Goal: Task Accomplishment & Management: Use online tool/utility

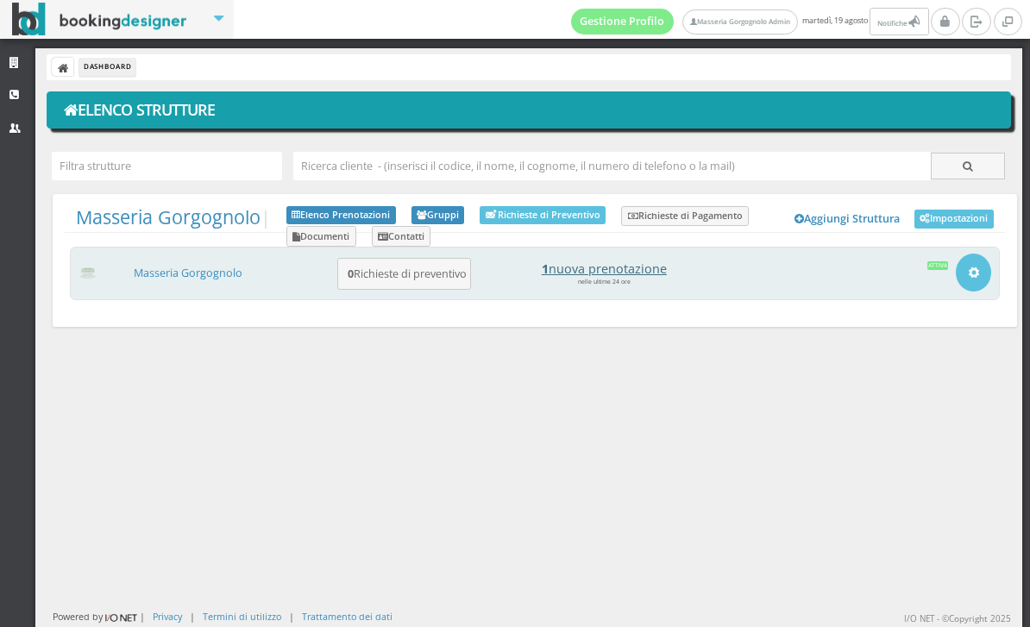
click at [625, 270] on h4 "1 nuova prenotazione" at bounding box center [604, 268] width 240 height 15
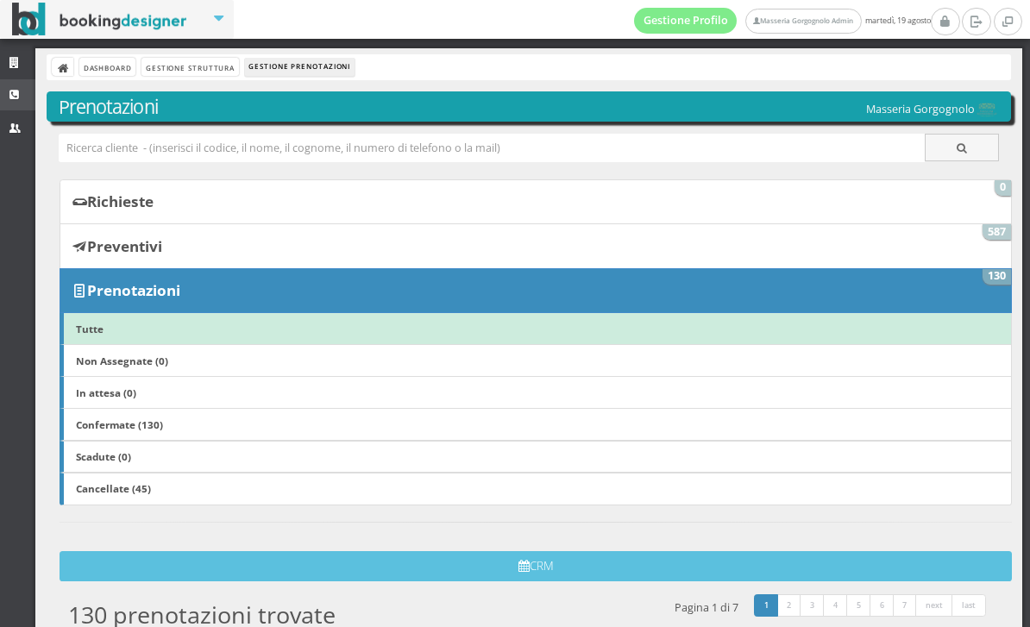
click at [22, 104] on link "CRM" at bounding box center [17, 94] width 35 height 31
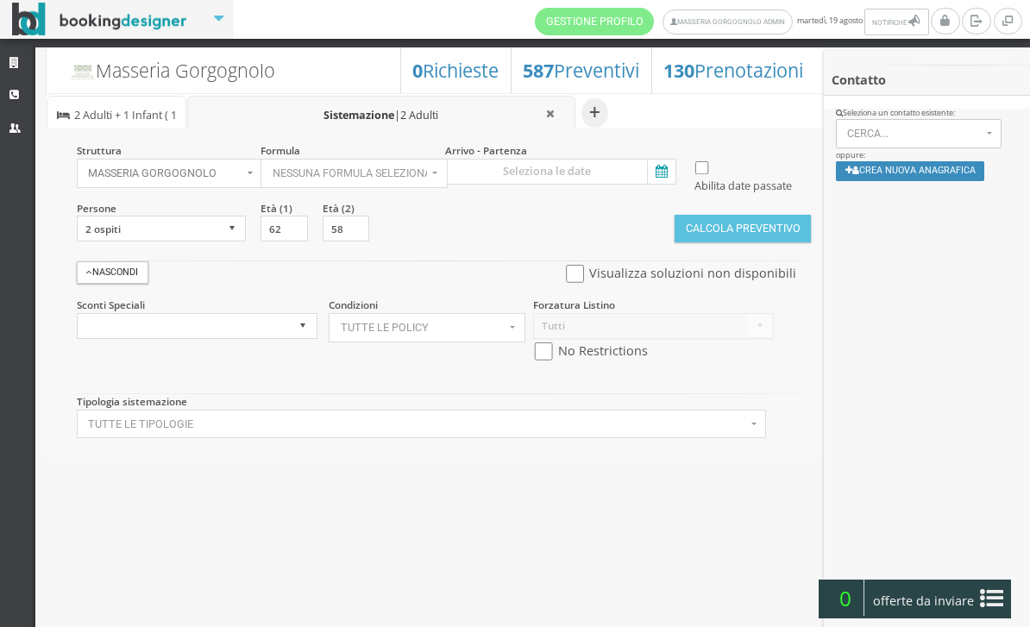
select select
click at [675, 168] on input at bounding box center [560, 172] width 231 height 26
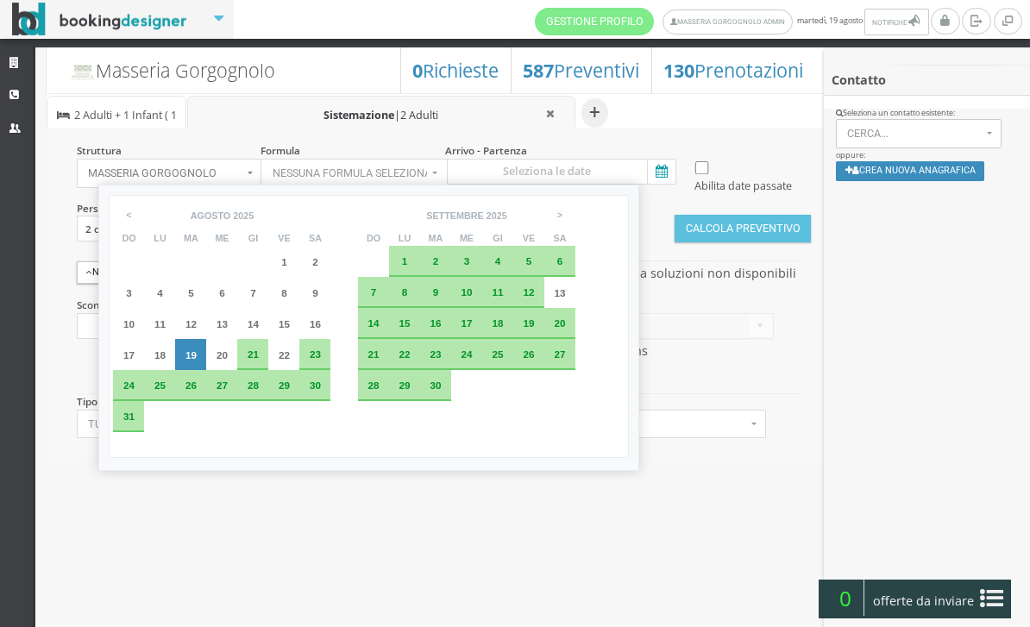
click at [451, 370] on div "23" at bounding box center [435, 354] width 31 height 31
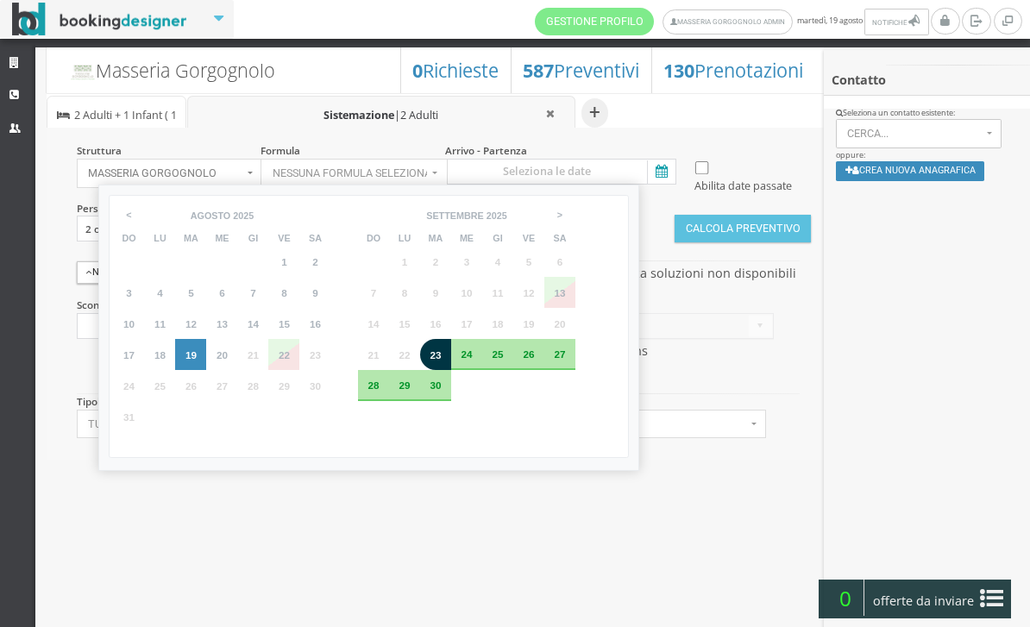
click at [575, 370] on div "27" at bounding box center [559, 354] width 31 height 31
type input "23 set 2025 - 27 set 2025"
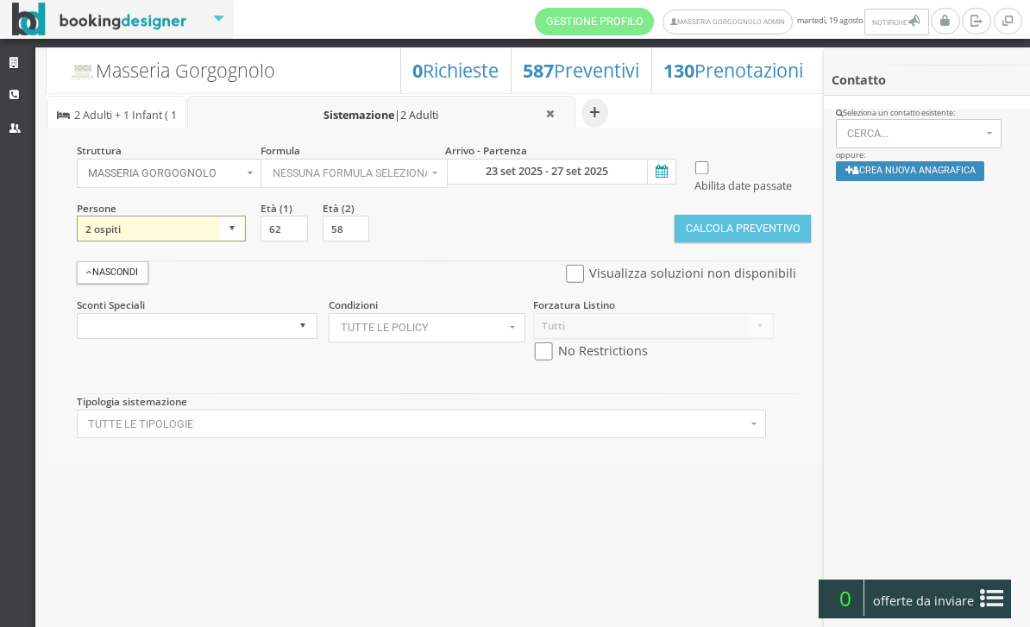
click at [215, 242] on select "1 ospite 2 ospiti 3 ospiti 4 ospiti 5 ospiti 6 ospiti 7 ospiti 8 ospiti 9 ospit…" at bounding box center [162, 229] width 170 height 26
click at [230, 242] on select "1 ospite 2 ospiti 3 ospiti 4 ospiti 5 ospiti 6 ospiti 7 ospiti 8 ospiti 9 ospit…" at bounding box center [162, 229] width 170 height 26
click at [208, 242] on select "1 ospite 2 ospiti 3 ospiti 4 ospiti 5 ospiti 6 ospiti 7 ospiti 8 ospiti 9 ospit…" at bounding box center [162, 229] width 170 height 26
select select "3"
click at [405, 242] on input "40" at bounding box center [407, 229] width 47 height 26
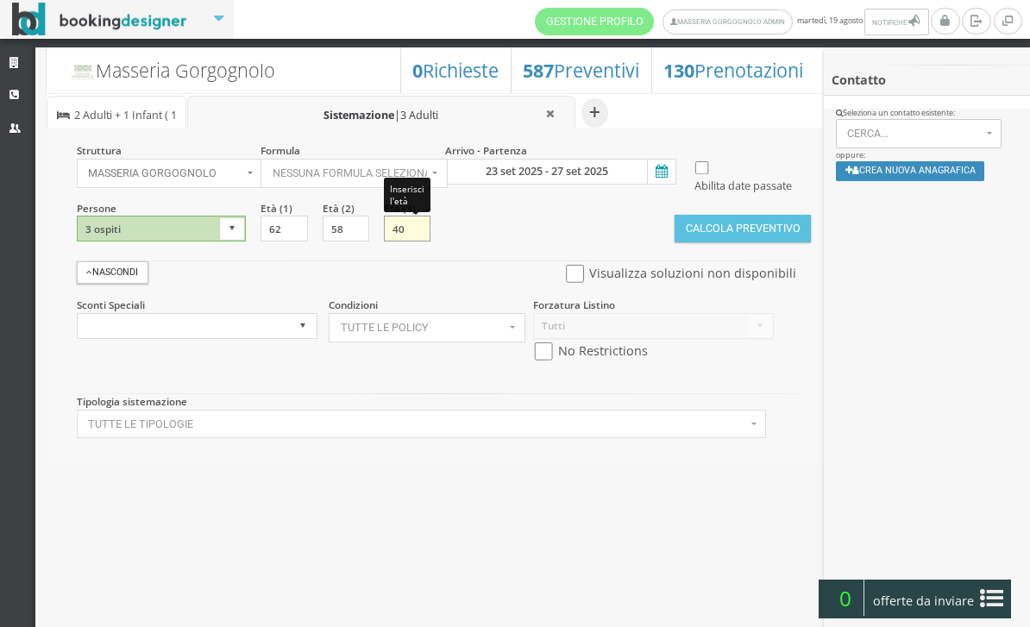
type input "4"
type input "0"
click at [688, 460] on div "Struttura Masseria Gorgognolo × Seleziona Masseria Gorgognolo Masseria Gorgogno…" at bounding box center [437, 294] width 780 height 332
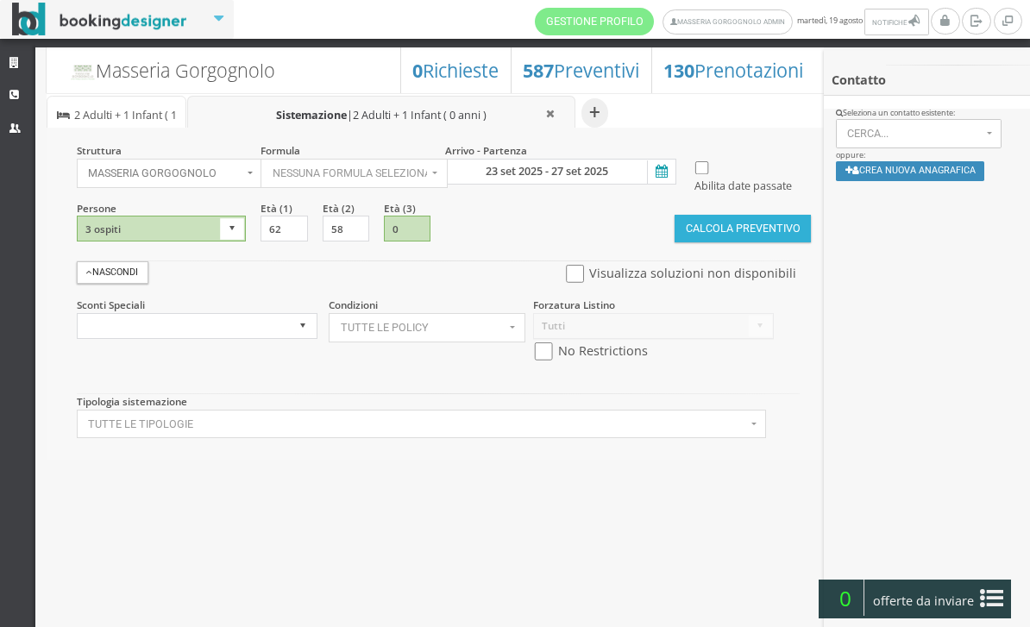
click at [750, 242] on button "Calcola Preventivo" at bounding box center [743, 229] width 136 height 28
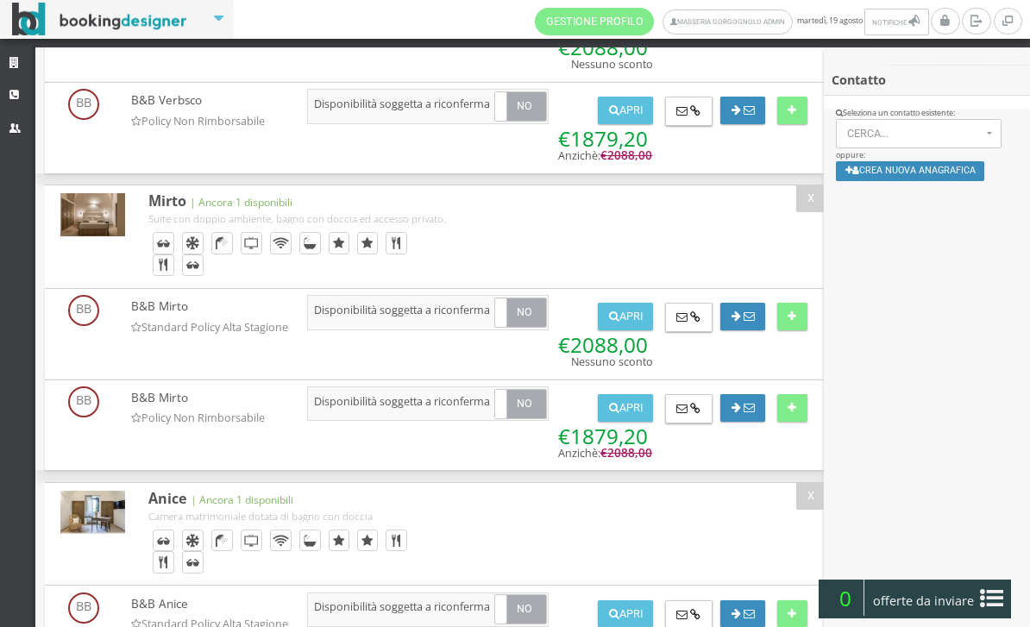
scroll to position [399, 0]
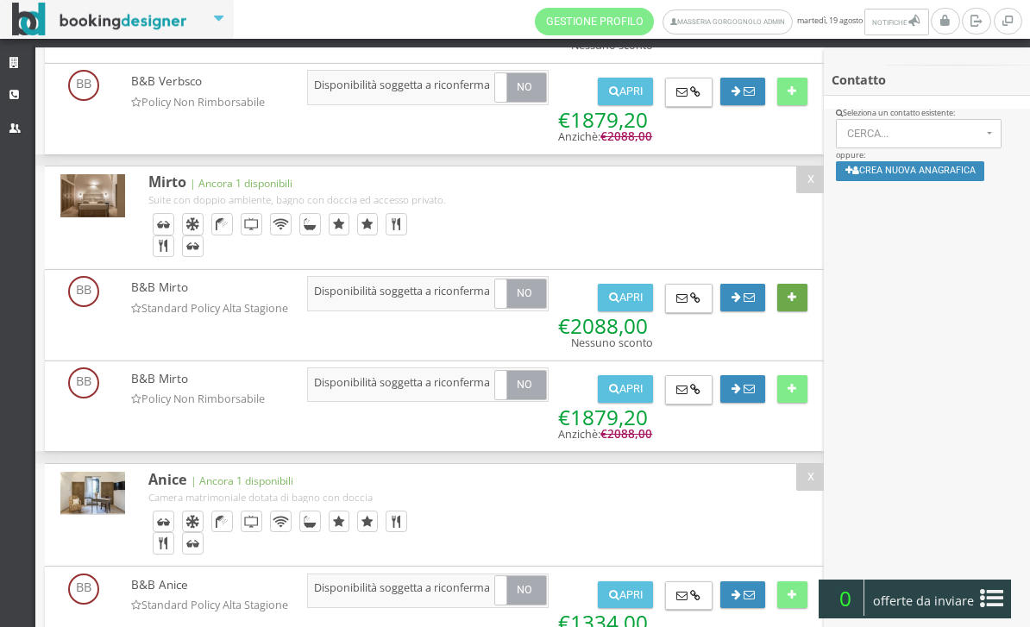
click at [797, 311] on button at bounding box center [792, 298] width 30 height 28
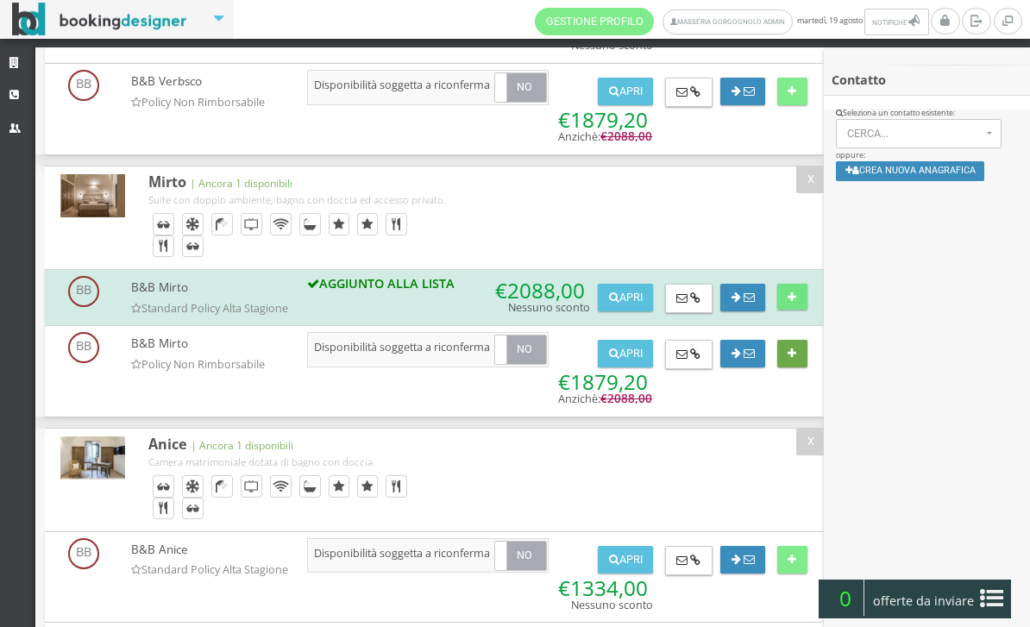
click at [801, 367] on button at bounding box center [792, 354] width 30 height 28
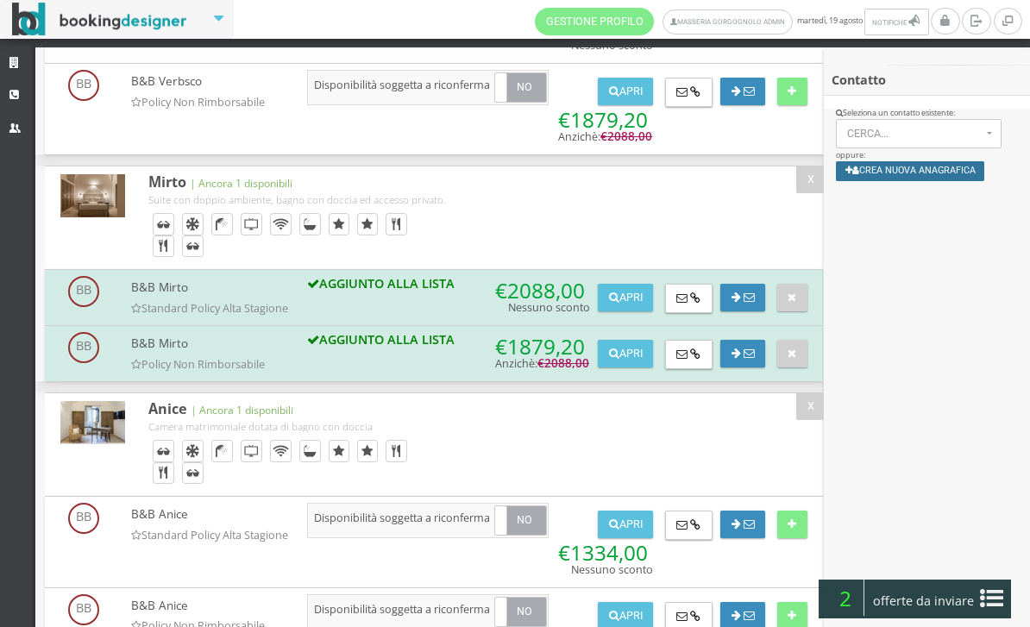
click at [929, 175] on button "Crea nuova anagrafica" at bounding box center [910, 171] width 149 height 20
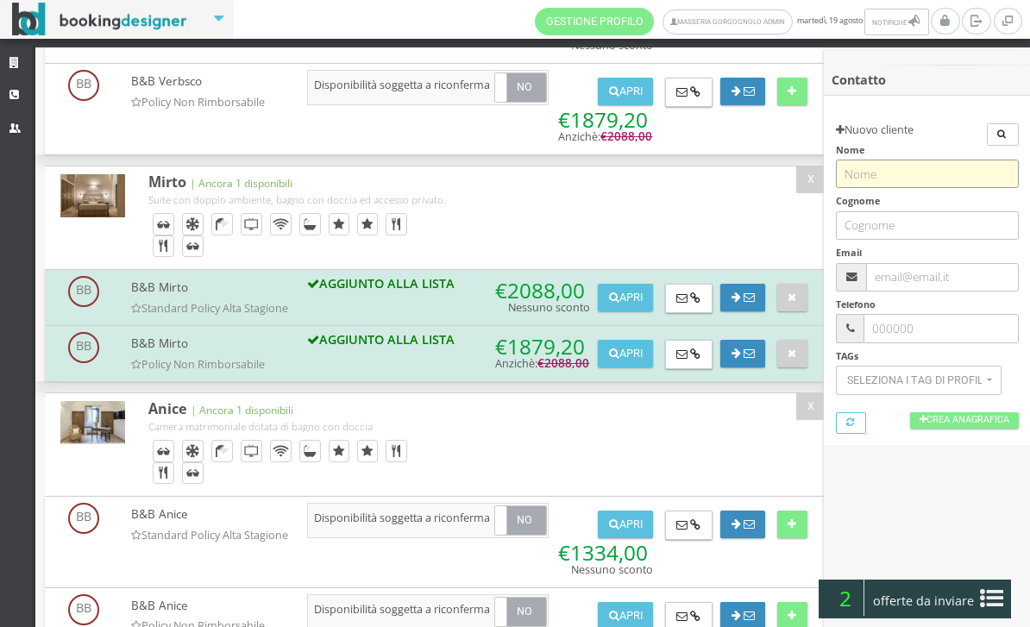
click at [909, 185] on input "text" at bounding box center [927, 174] width 183 height 28
paste input "Maeve"
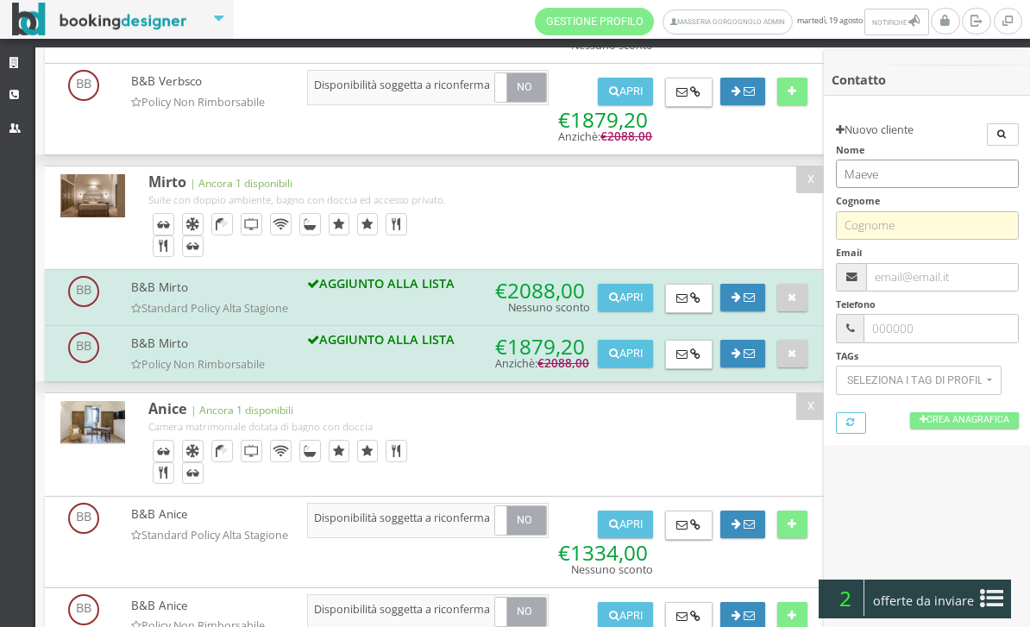
type input "Maeve"
click at [909, 228] on input "text" at bounding box center [927, 225] width 183 height 28
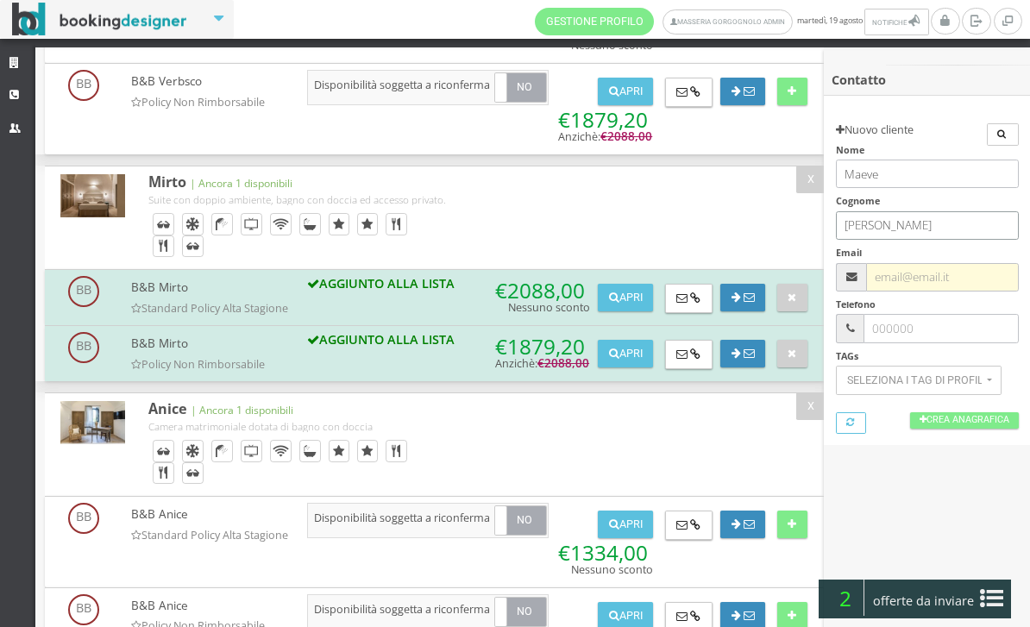
type input "O’Sullivan"
click at [916, 283] on input "text" at bounding box center [942, 277] width 152 height 28
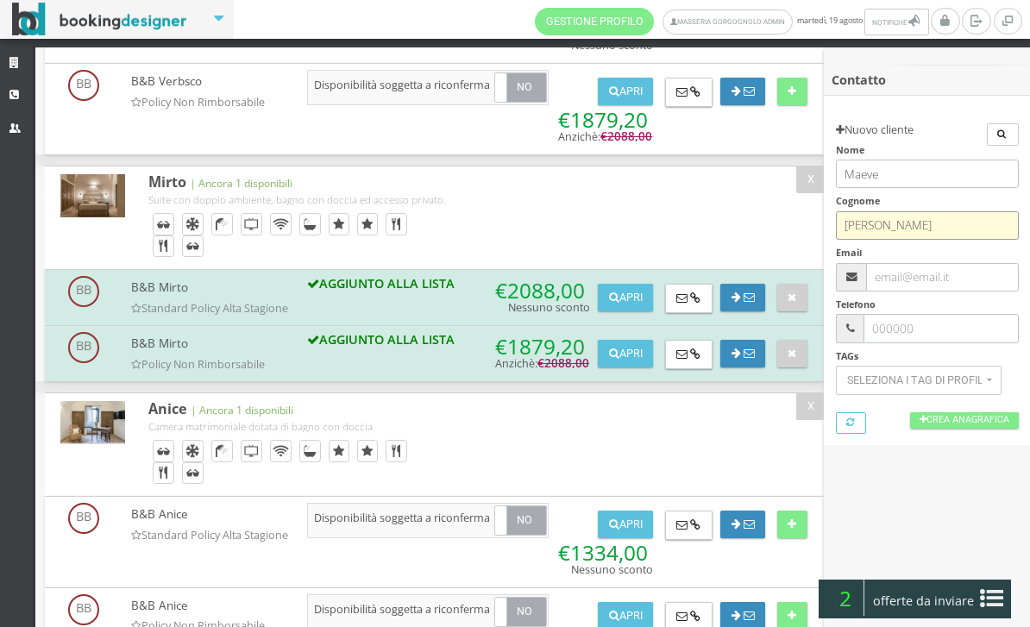
click at [901, 216] on input "O’Sullivan" at bounding box center [927, 225] width 183 height 28
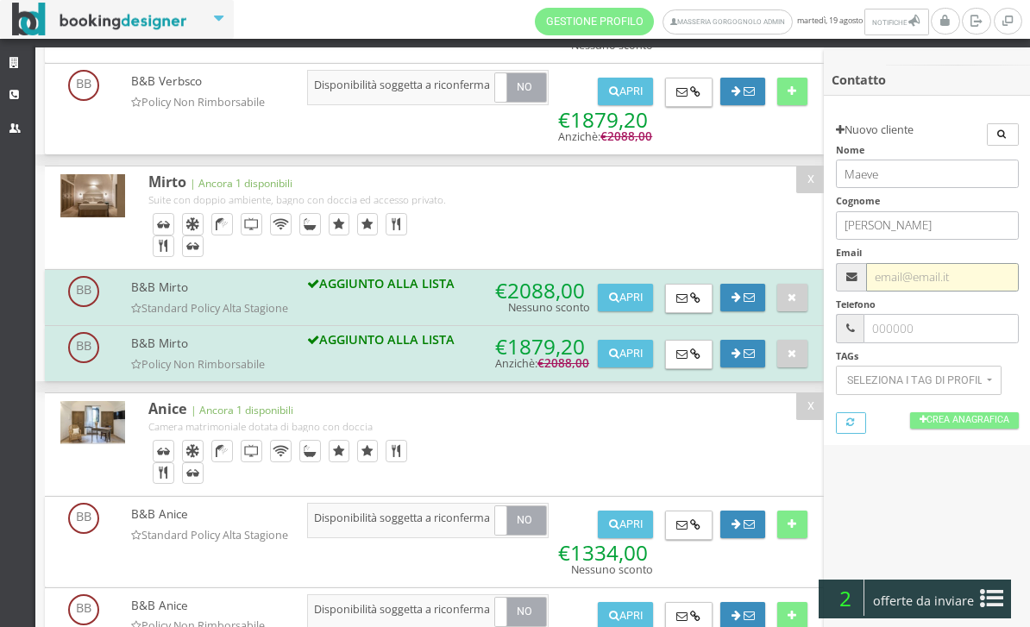
click at [921, 271] on input "text" at bounding box center [942, 277] width 152 height 28
paste input "maeveos6@hotmail.com"
type input "maeveos6@hotmail.com"
click at [961, 412] on link "Crea Anagrafica" at bounding box center [964, 420] width 109 height 16
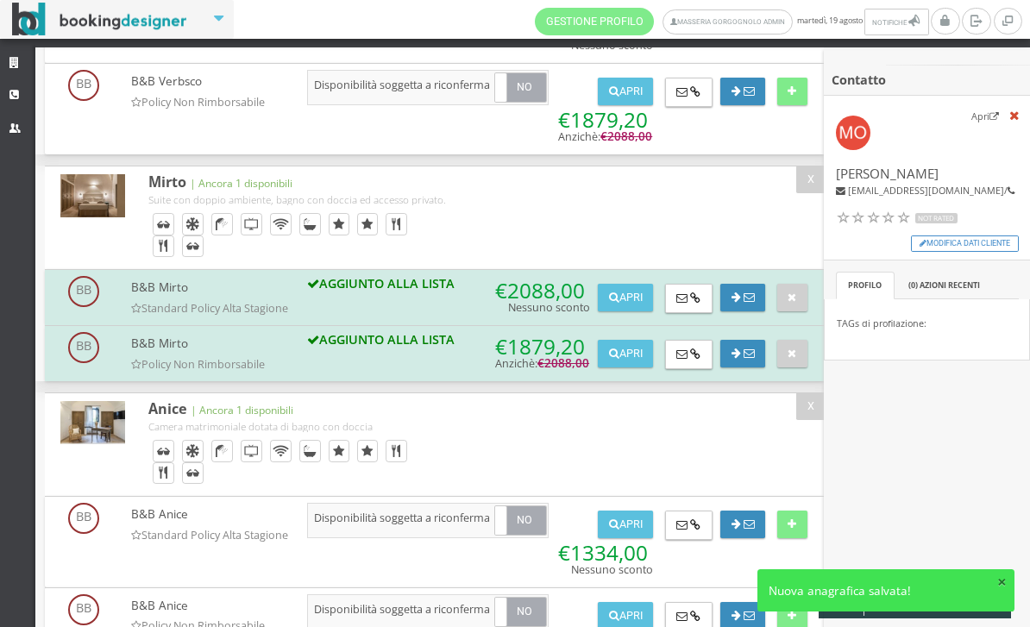
click at [1001, 583] on button "×" at bounding box center [1001, 582] width 9 height 16
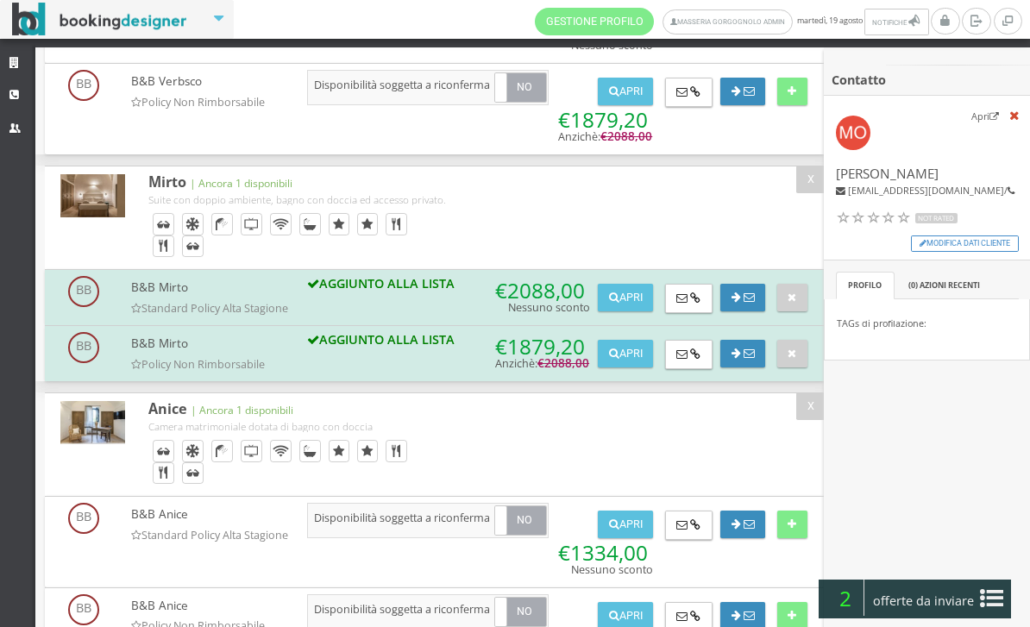
click at [992, 592] on icon at bounding box center [991, 599] width 23 height 28
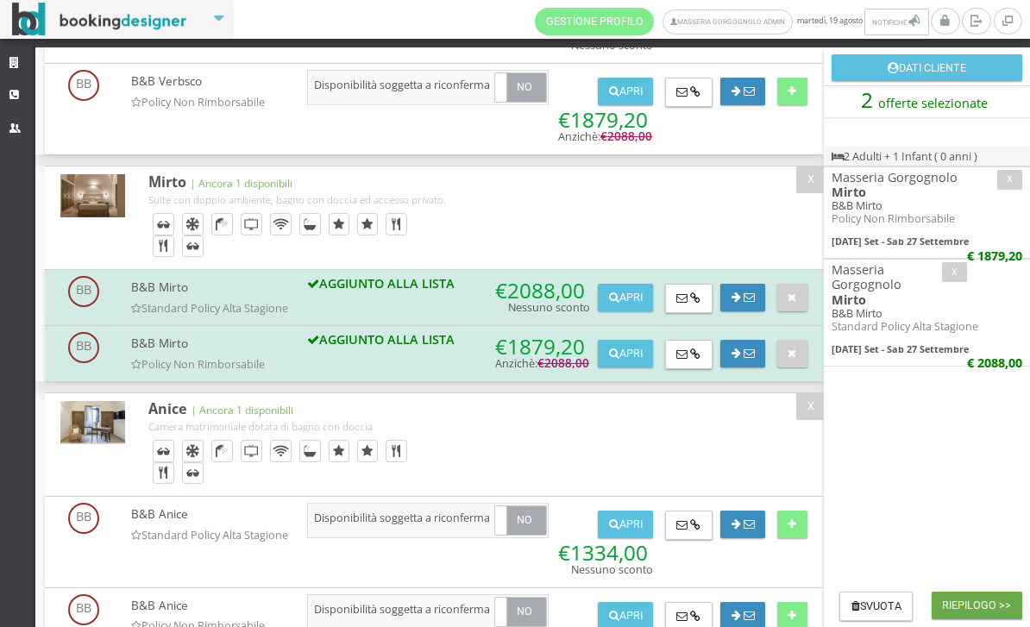
click at [973, 602] on button "Riepilogo >>" at bounding box center [977, 606] width 91 height 28
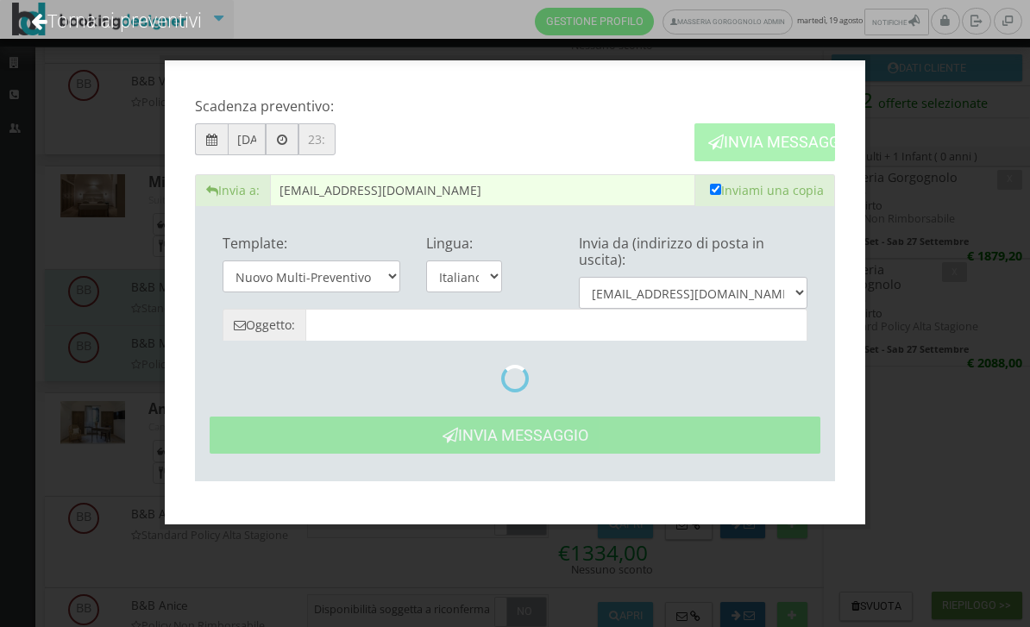
type input "Masseria Gorgognolo: Preventivo - Maeve O’sullivan"
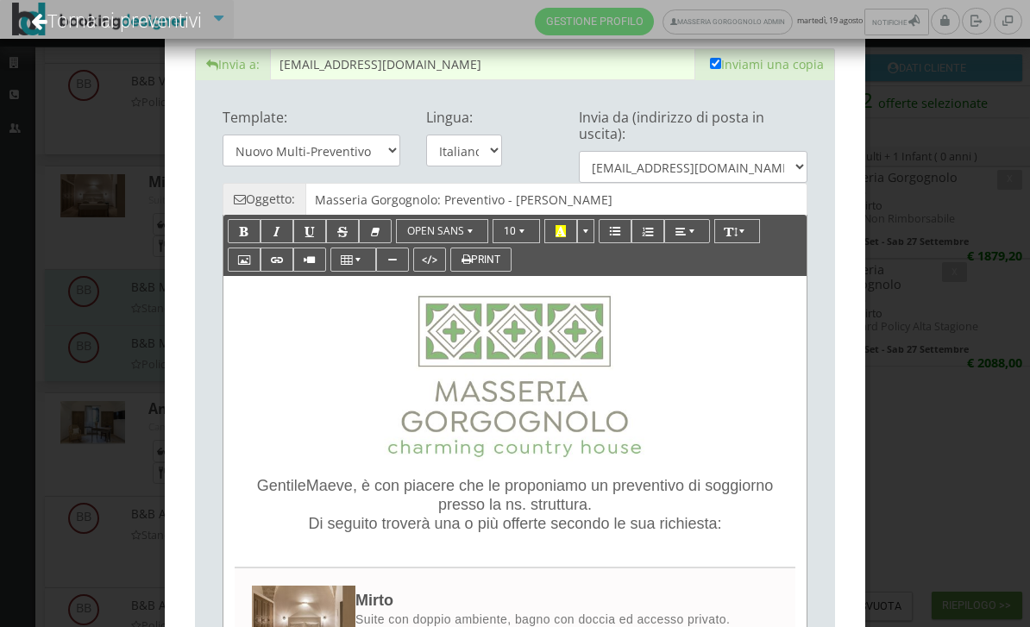
scroll to position [117, 0]
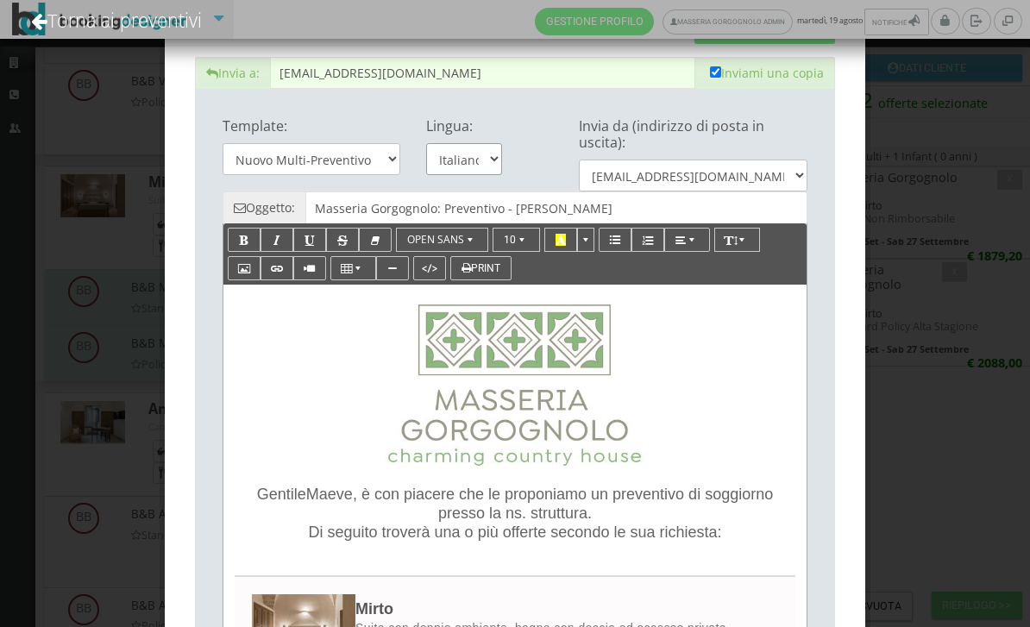
click at [484, 149] on select "Italiano English" at bounding box center [464, 159] width 76 height 32
select select "en"
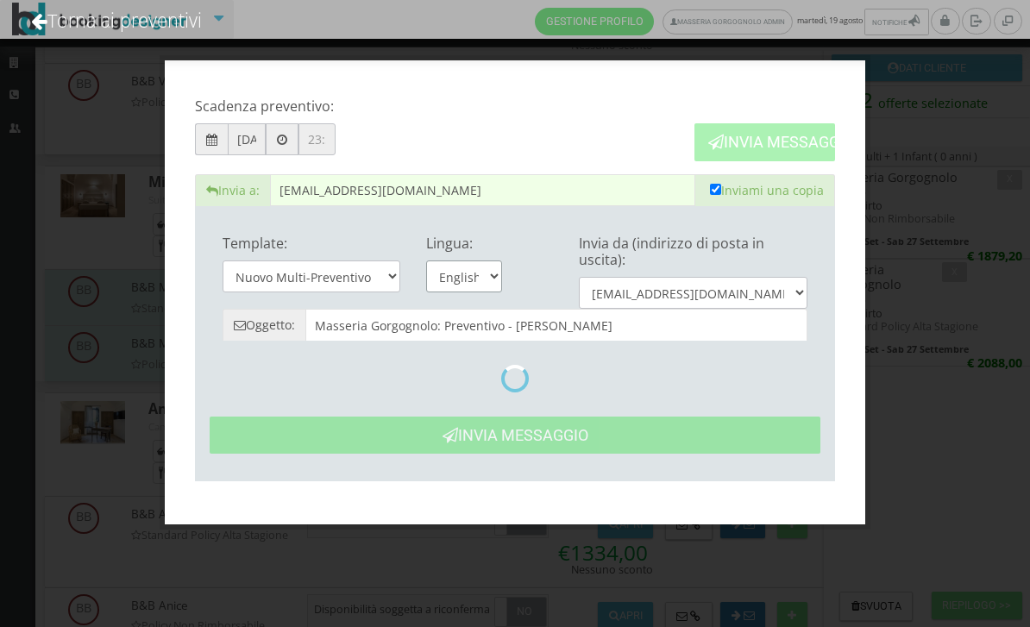
scroll to position [0, 0]
type input "Masseria Gorgognolo: Quote- Maeve O’sullivan"
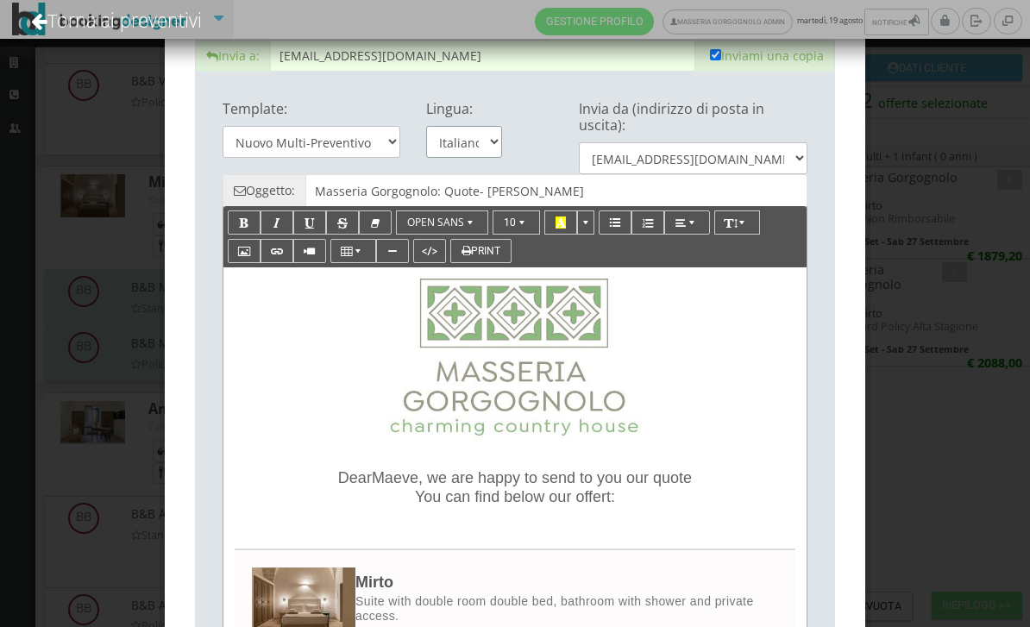
scroll to position [254, 0]
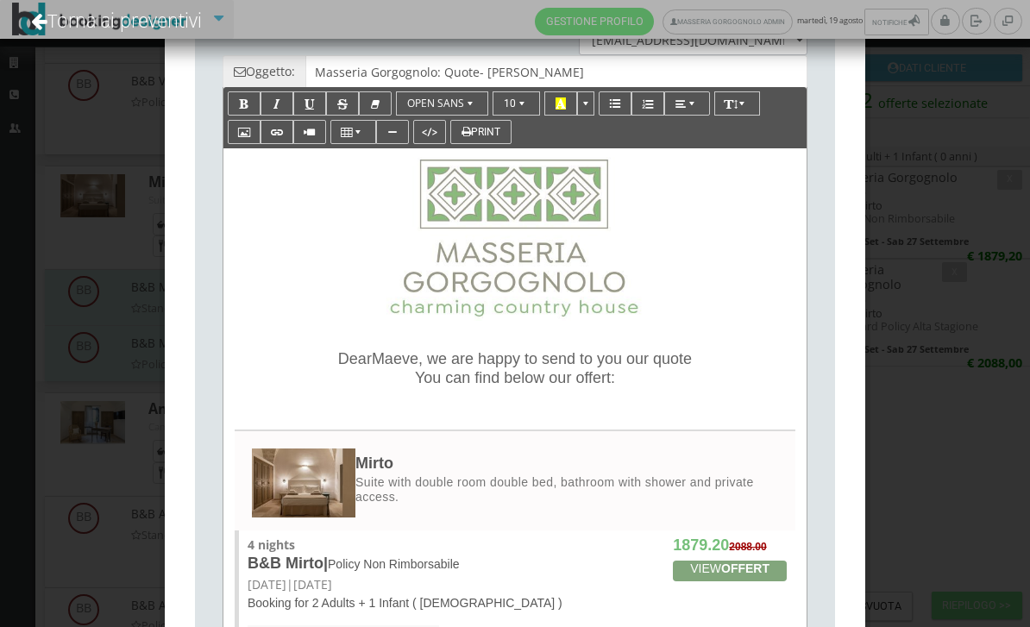
click at [357, 372] on p "Dear Maeve , we are happy to send to you our quote You can find below our offer…" at bounding box center [515, 369] width 549 height 38
click at [338, 365] on span "Dear" at bounding box center [355, 358] width 34 height 17
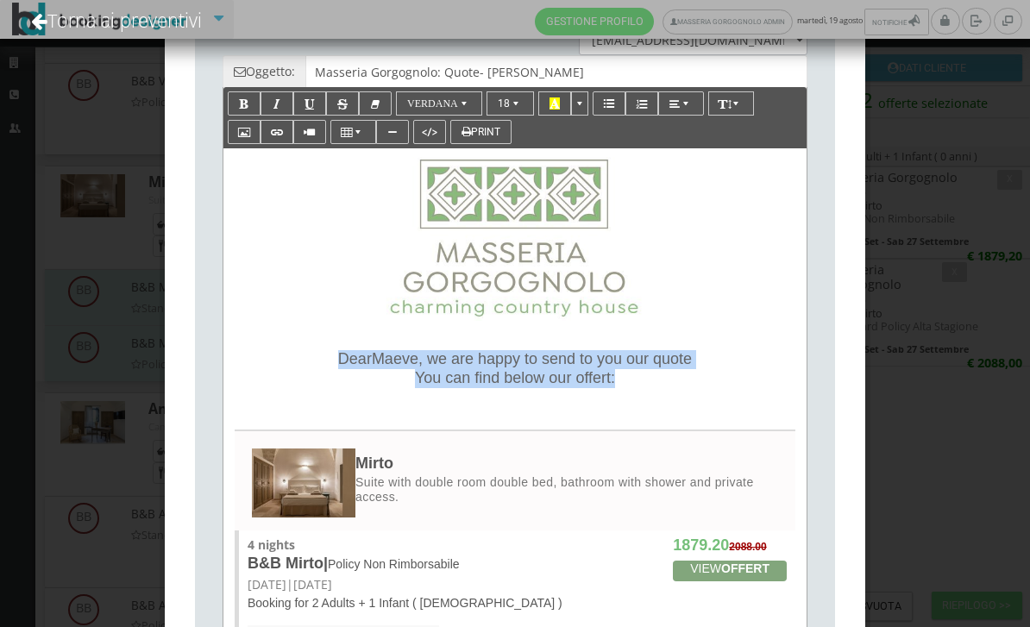
paste div
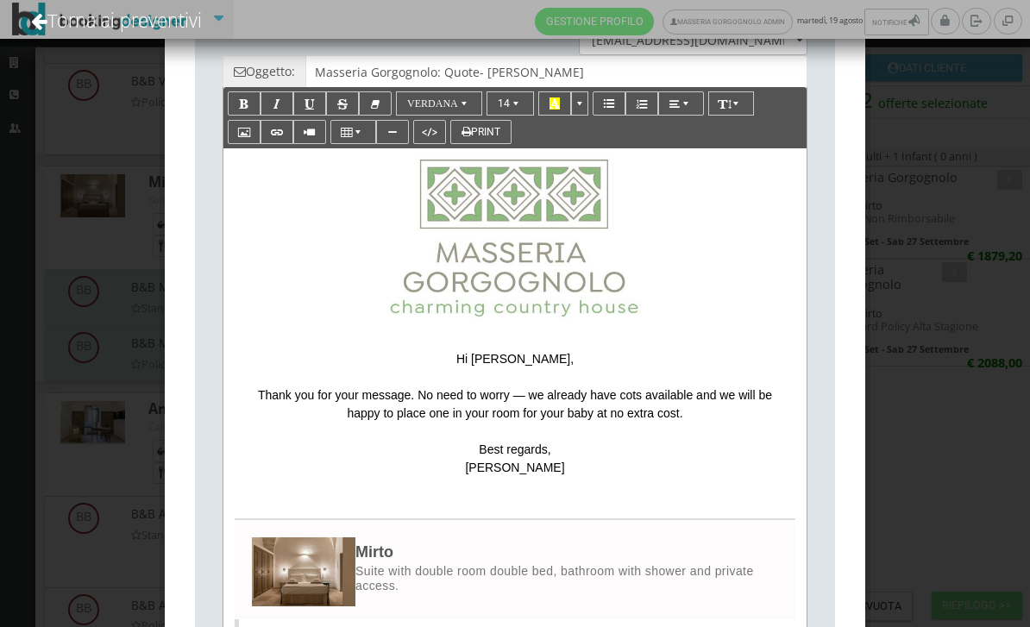
click at [242, 392] on p "Thank you for your message. No need to worry — we already have cots available a…" at bounding box center [515, 404] width 549 height 36
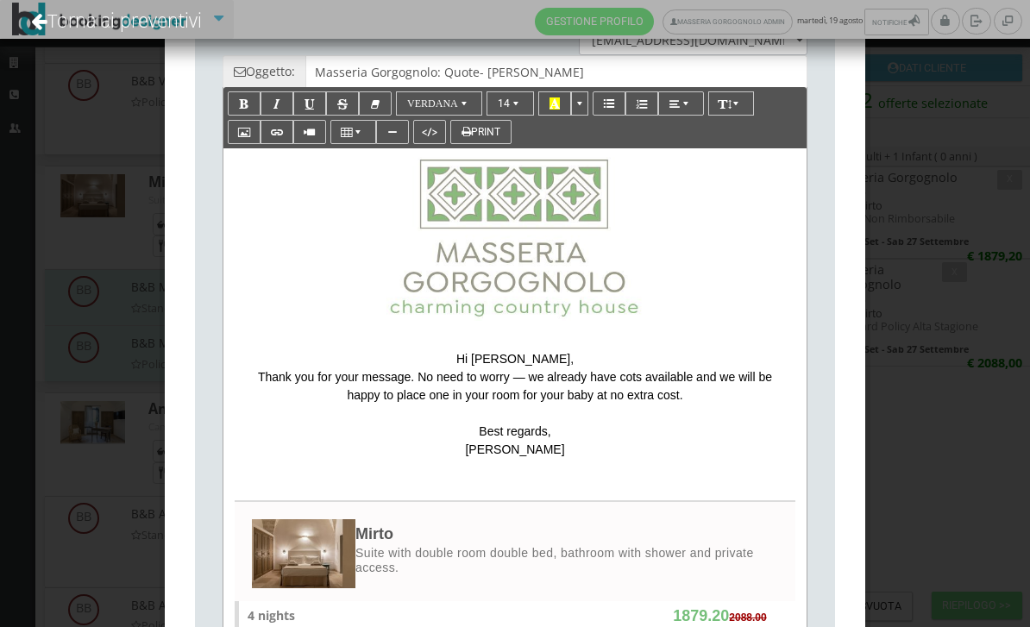
click at [539, 386] on span "Thank you for your message. No need to worry — we already have cots available a…" at bounding box center [515, 386] width 514 height 32
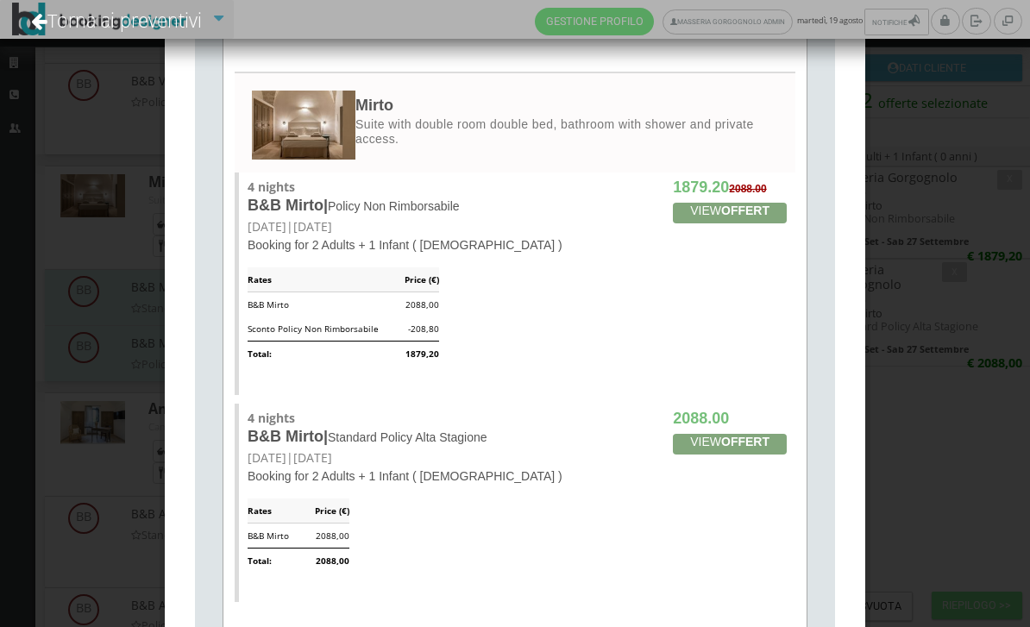
scroll to position [241, 0]
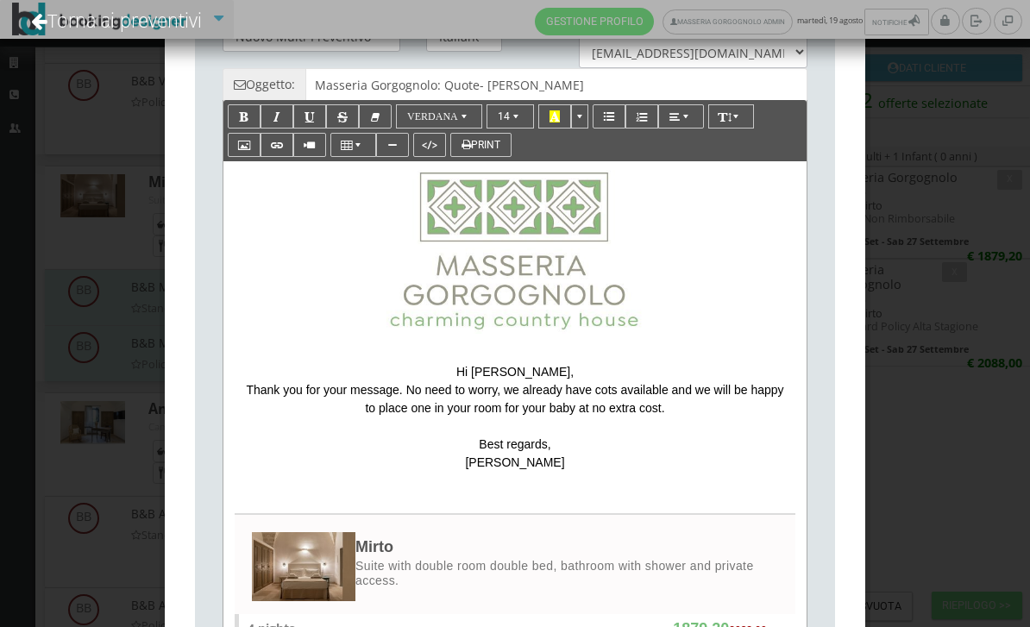
click at [754, 416] on p "Thank you for your message. No need to worry, we already have cots available an…" at bounding box center [515, 399] width 549 height 36
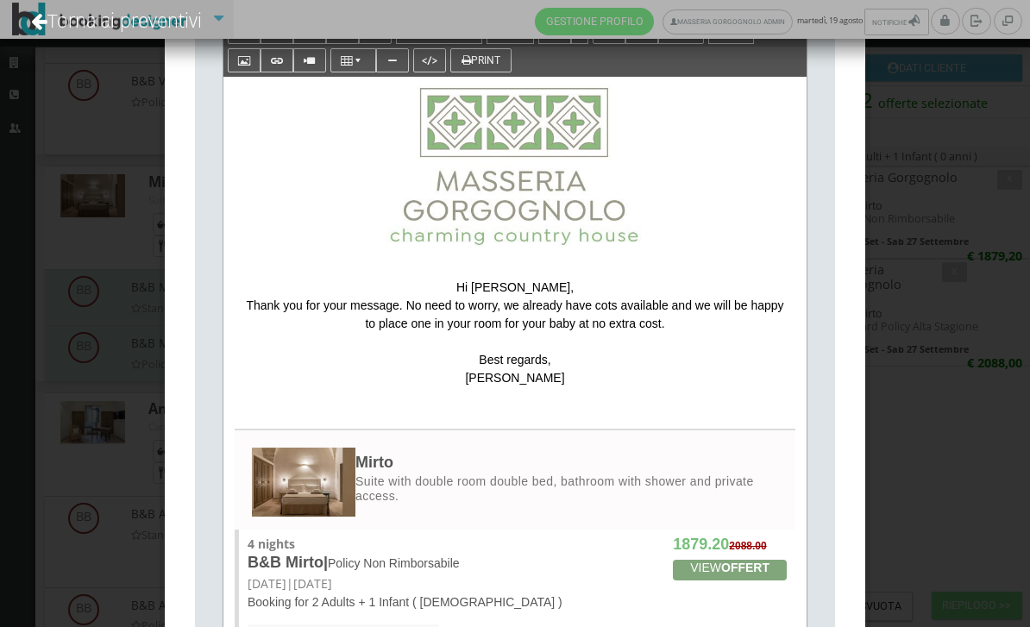
scroll to position [348, 0]
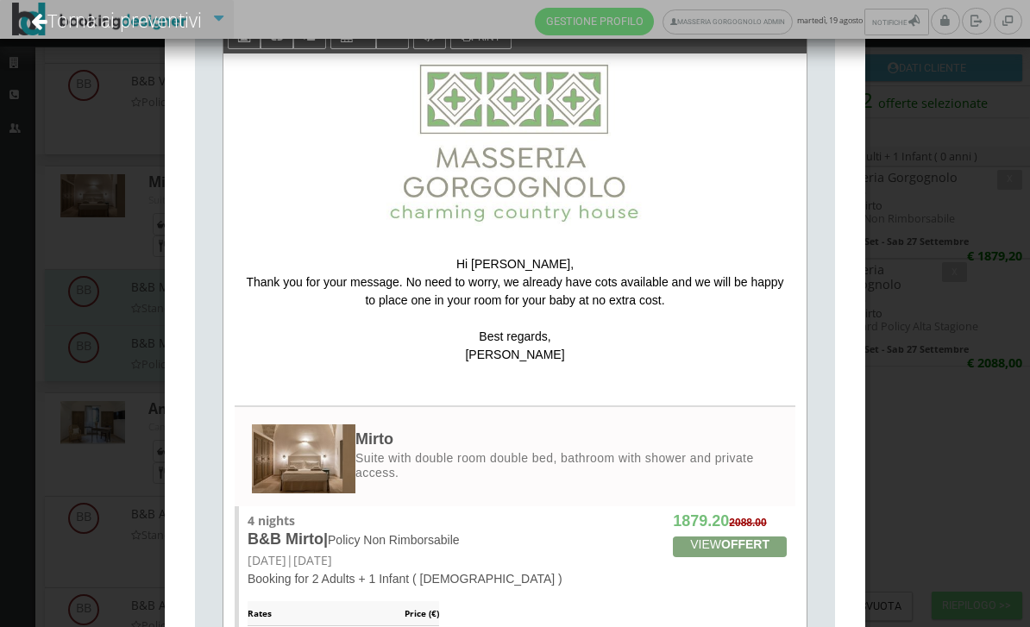
click at [550, 361] on p "Lucia" at bounding box center [515, 355] width 549 height 18
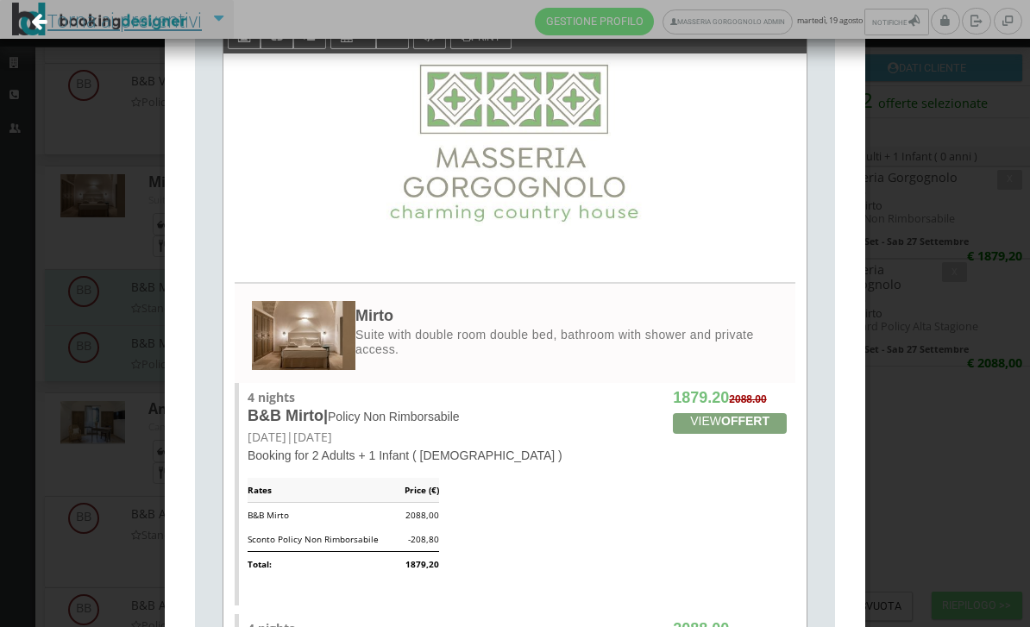
click at [66, 23] on link "Torna ai preventivi" at bounding box center [116, 20] width 217 height 72
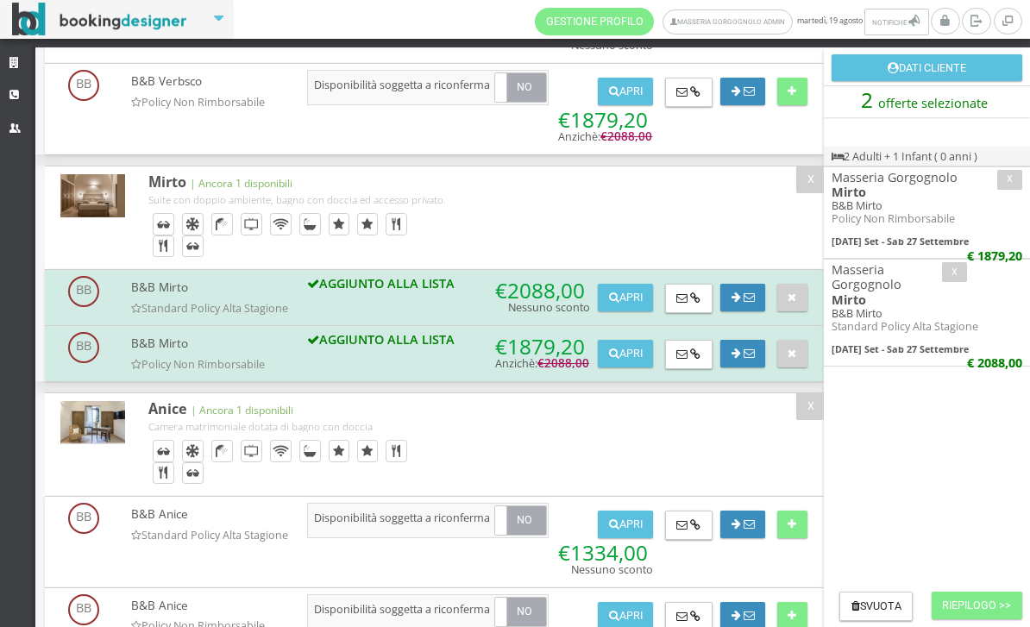
click at [1004, 602] on button "Riepilogo >>" at bounding box center [977, 606] width 91 height 28
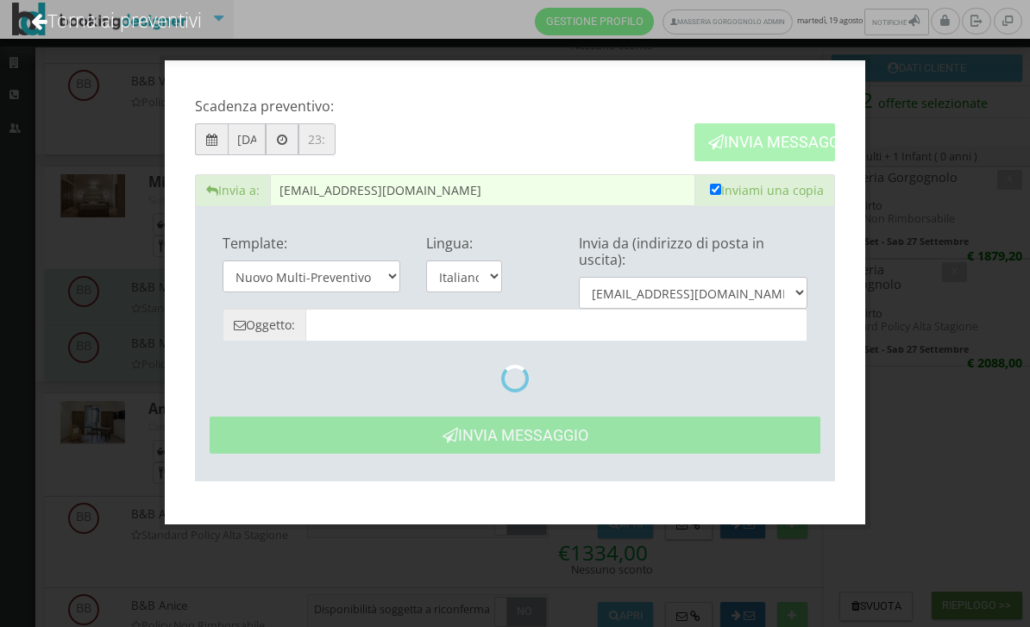
type input "Masseria Gorgognolo: Preventivo - Maeve O’sullivan"
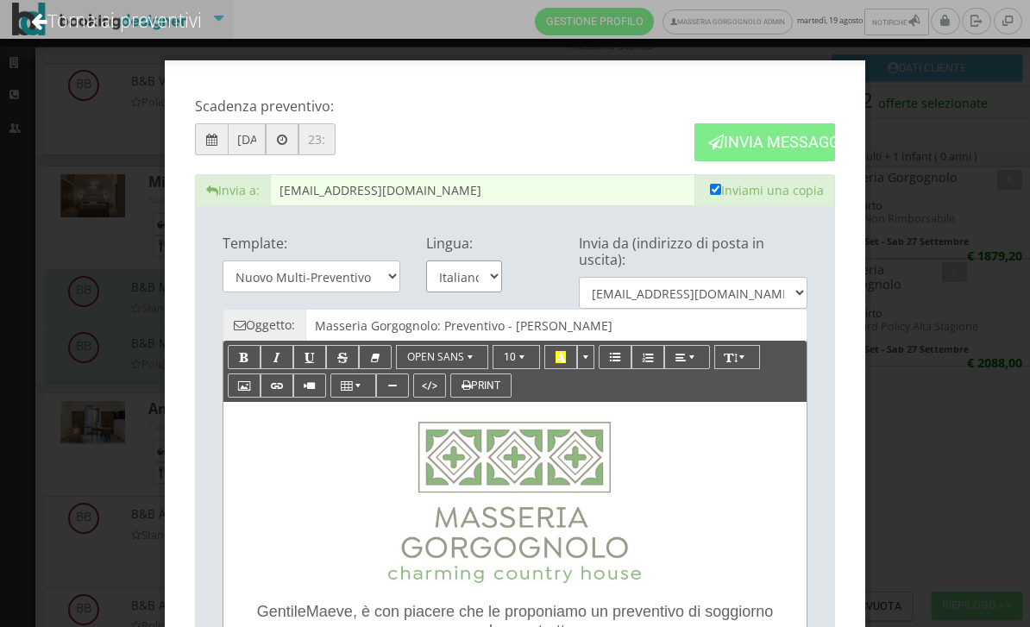
click at [486, 272] on select "Italiano English" at bounding box center [464, 277] width 76 height 32
select select "en"
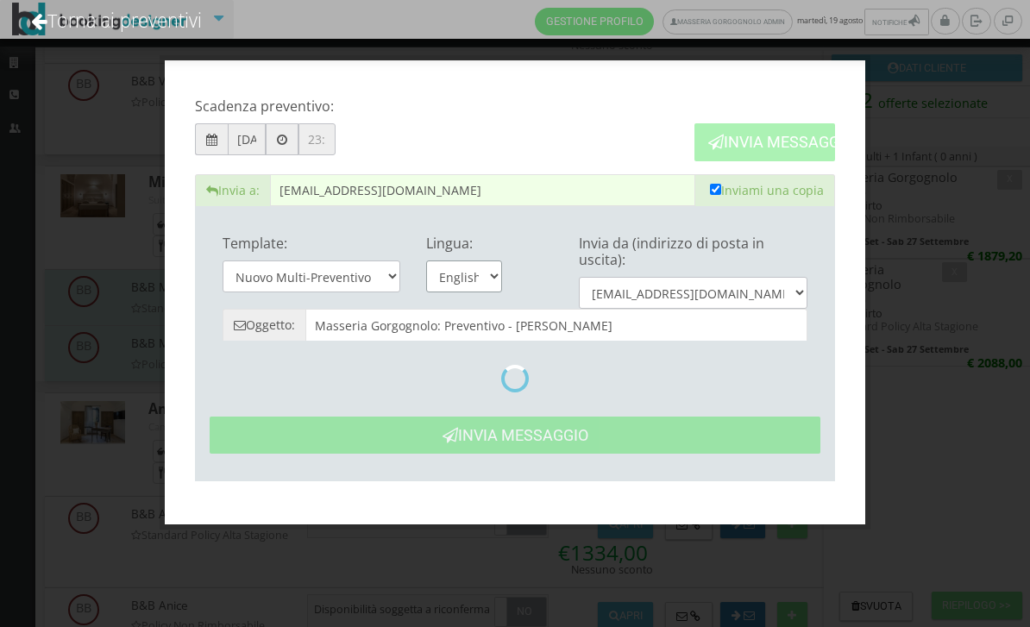
type input "Masseria Gorgognolo: Quote- Maeve O’sullivan"
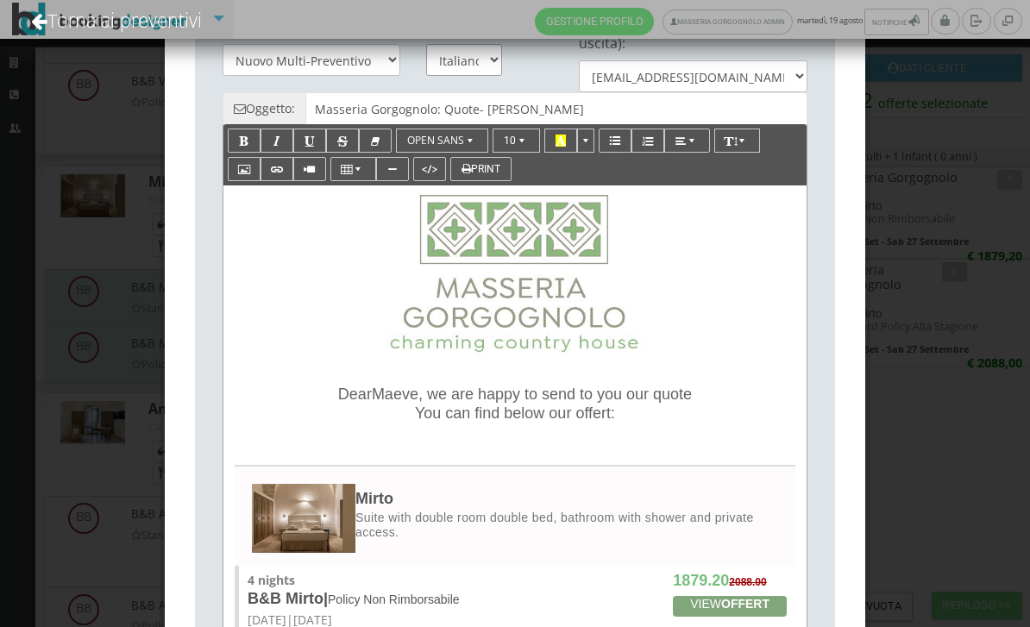
scroll to position [319, 0]
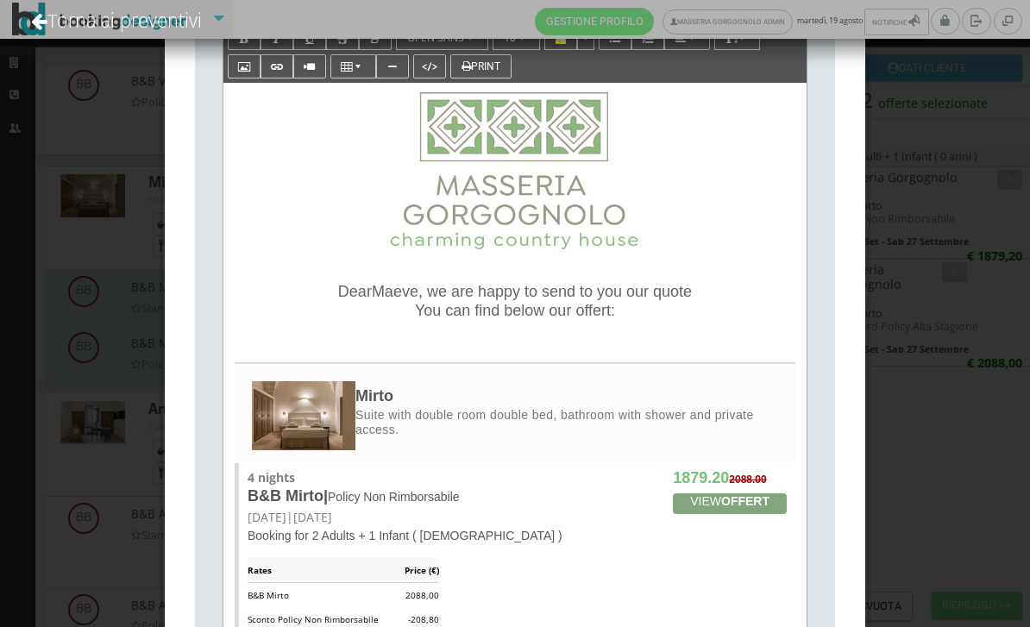
click at [615, 307] on span "You can find below our offert:" at bounding box center [515, 310] width 200 height 17
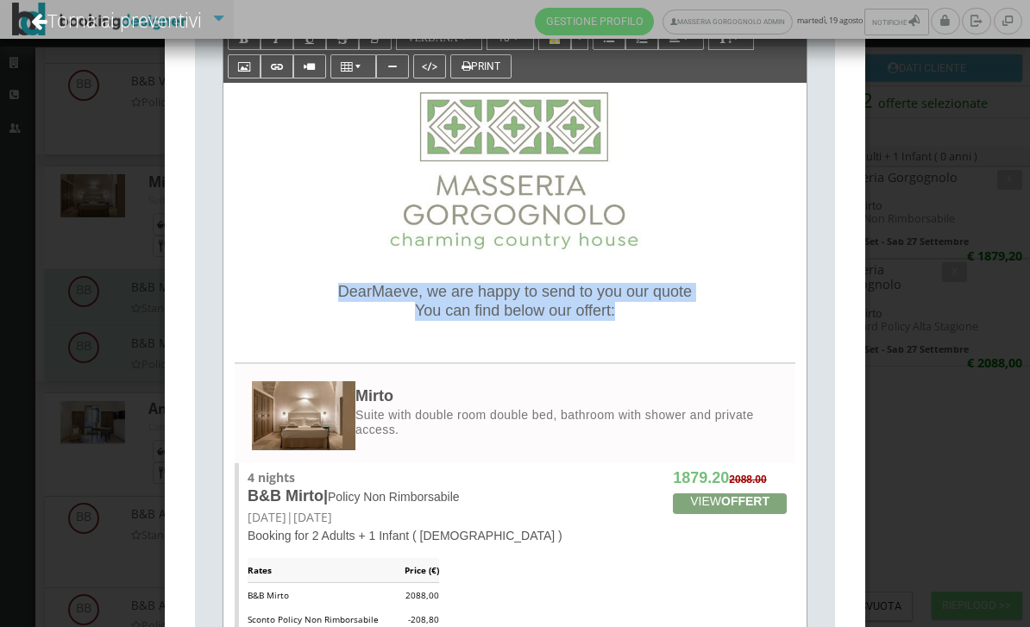
drag, startPoint x: 631, startPoint y: 307, endPoint x: 307, endPoint y: 280, distance: 325.4
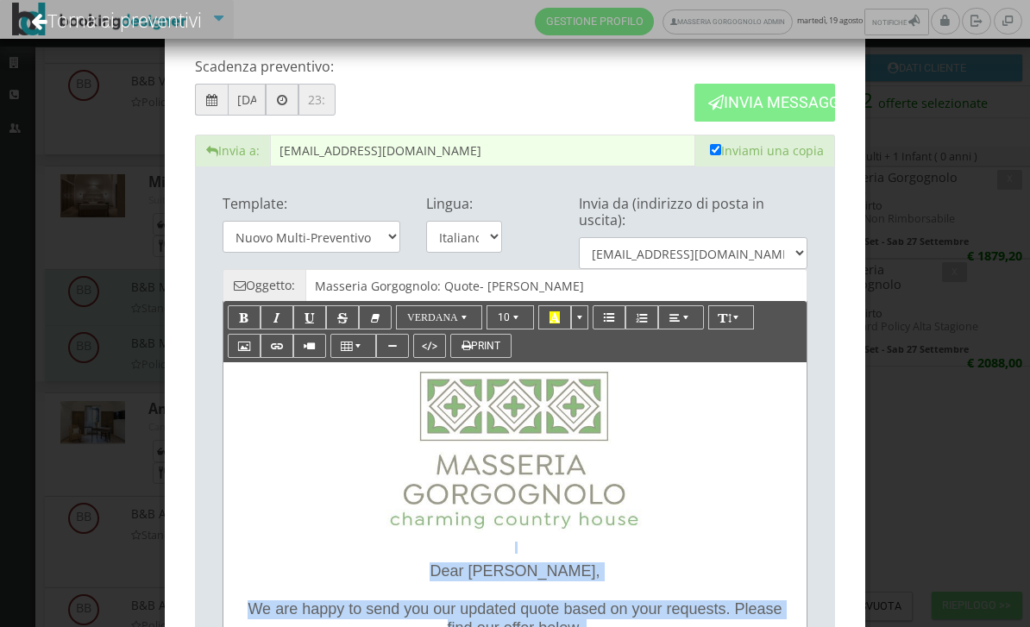
scroll to position [41, 0]
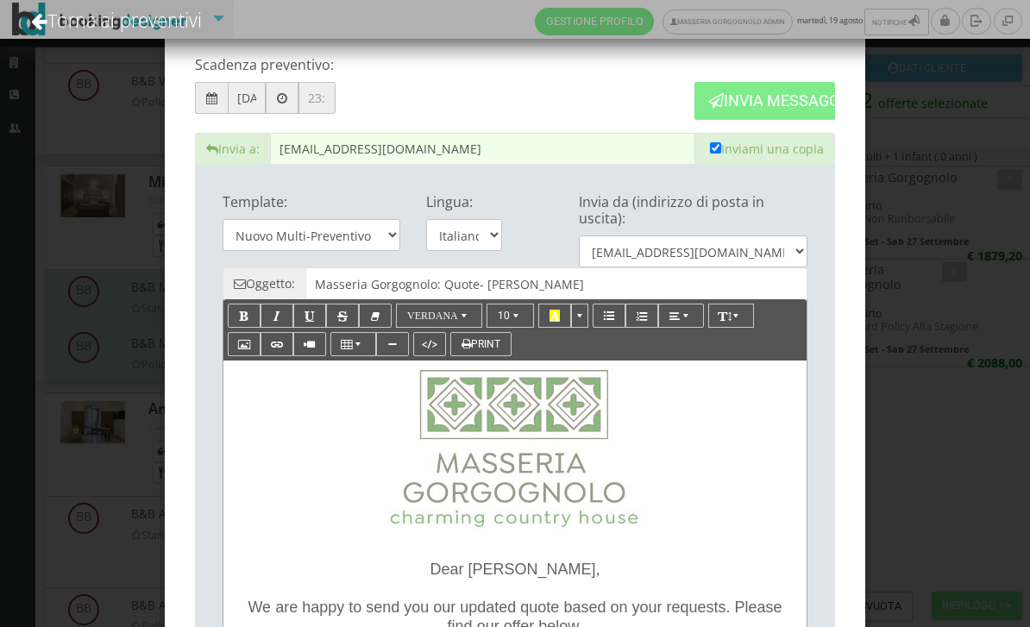
click at [740, 427] on p at bounding box center [515, 449] width 566 height 164
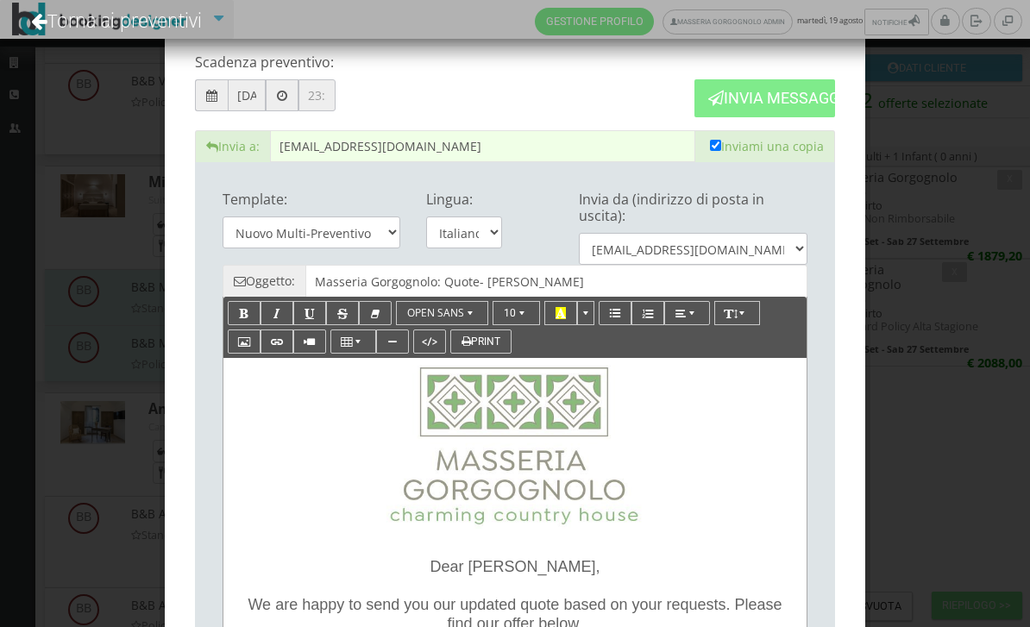
scroll to position [43, 0]
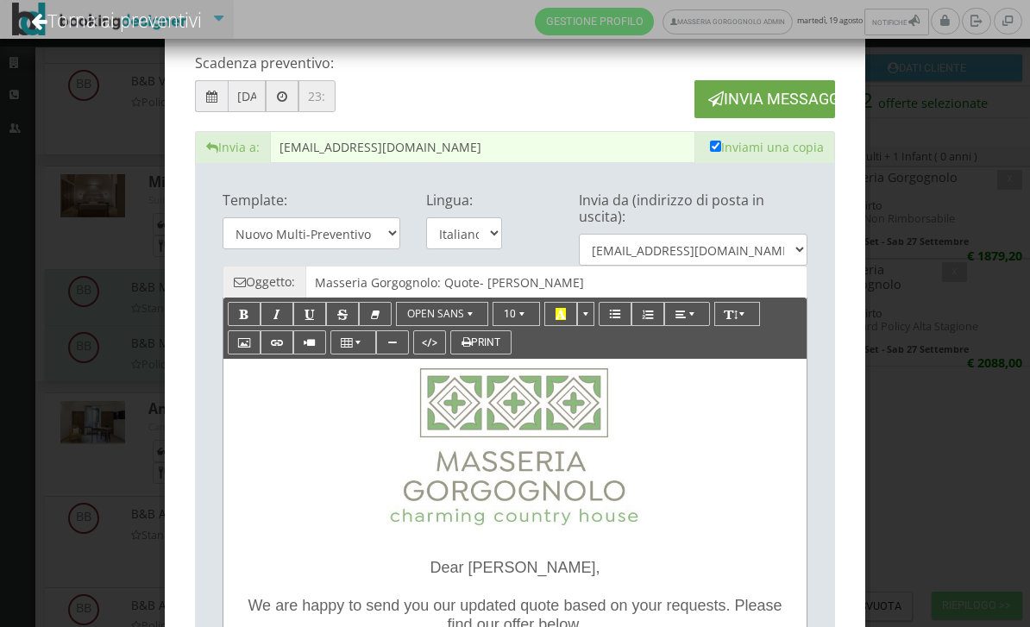
click at [788, 96] on button "Invia Messaggio" at bounding box center [764, 98] width 141 height 37
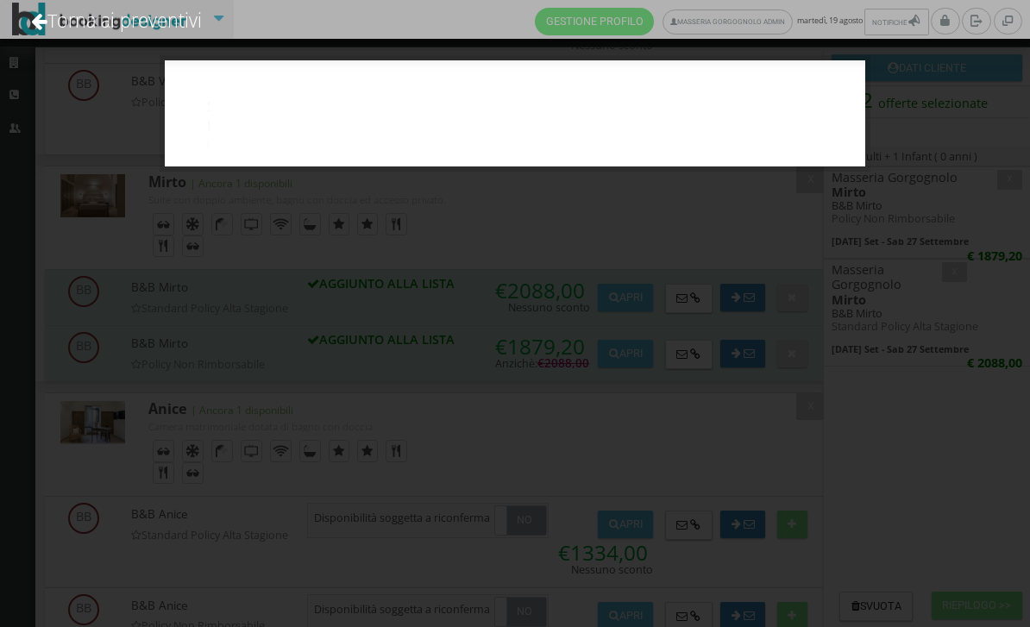
scroll to position [0, 0]
